Goal: Communication & Community: Share content

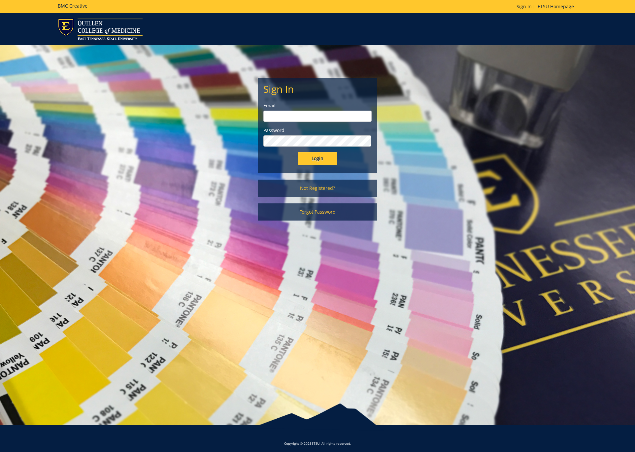
type input "[EMAIL_ADDRESS][DOMAIN_NAME]"
click at [313, 157] on input "Login" at bounding box center [318, 158] width 40 height 13
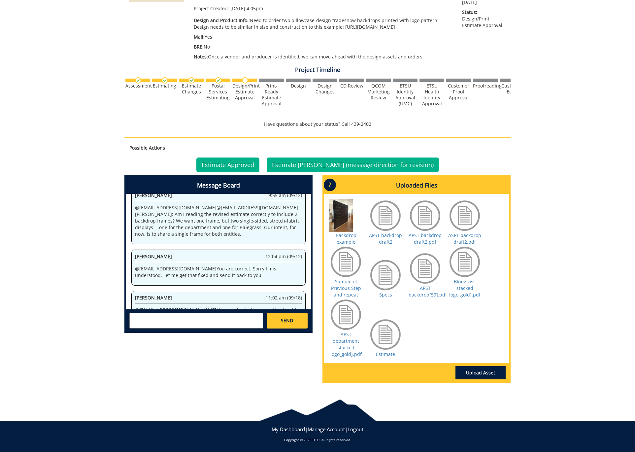
scroll to position [141, 0]
click at [385, 352] on link "Estimate" at bounding box center [385, 354] width 19 height 6
click at [205, 318] on textarea at bounding box center [196, 320] width 134 height 16
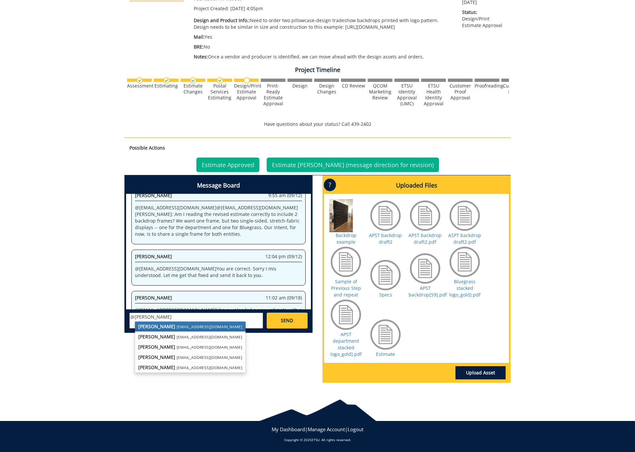
drag, startPoint x: 205, startPoint y: 318, endPoint x: 174, endPoint y: 329, distance: 32.3
click at [177, 329] on small "[EMAIL_ADDRESS][DOMAIN_NAME]" at bounding box center [210, 326] width 66 height 5
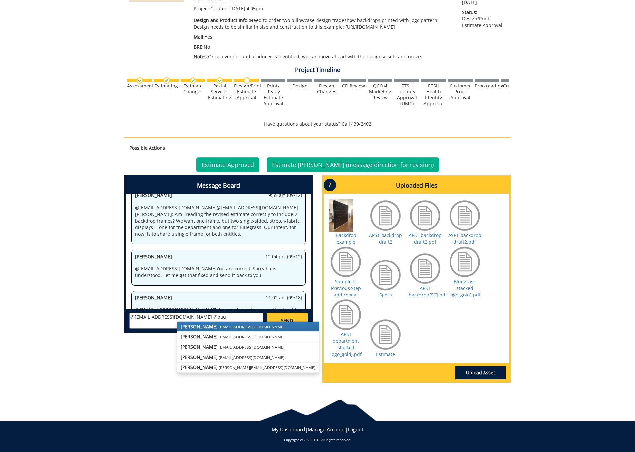
click at [206, 329] on link "[PERSON_NAME] [EMAIL_ADDRESS][DOMAIN_NAME]" at bounding box center [248, 326] width 142 height 10
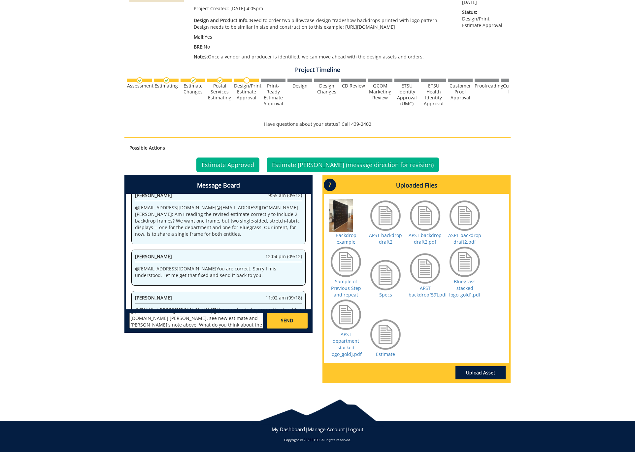
scroll to position [12, 0]
type textarea "@[EMAIL_ADDRESS][DOMAIN_NAME] @[EMAIL_ADDRESS][DOMAIN_NAME] [PERSON_NAME], see …"
click at [297, 321] on link "SEND" at bounding box center [287, 320] width 41 height 16
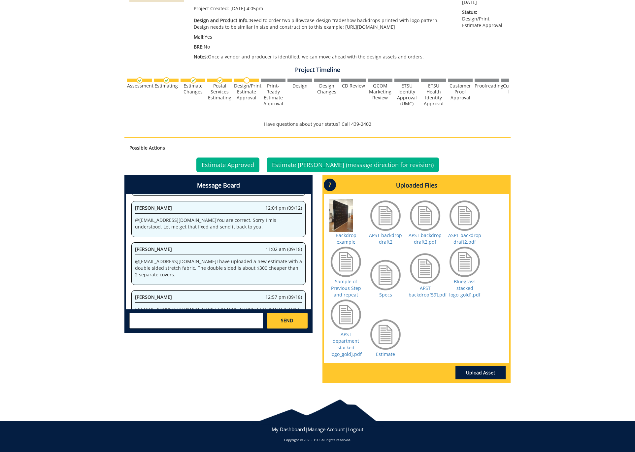
scroll to position [1313, 0]
